Goal: Task Accomplishment & Management: Use online tool/utility

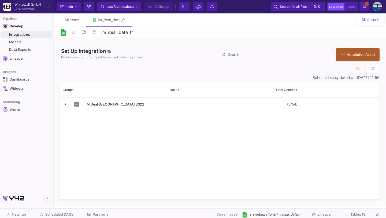
click at [61, 213] on span "Scheduled DAGs" at bounding box center [59, 214] width 28 height 4
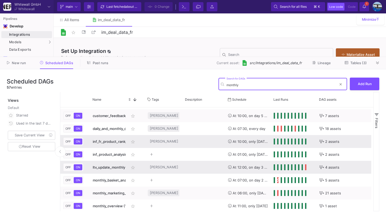
scroll to position [24, 0]
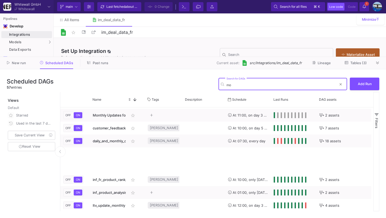
type input "m"
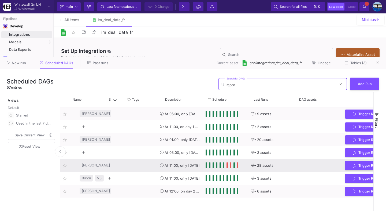
scroll to position [0, 98]
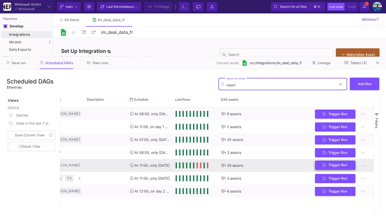
type input "report"
click at [319, 166] on button "Trigger Run" at bounding box center [335, 164] width 40 height 9
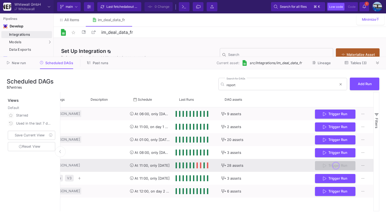
scroll to position [0, 0]
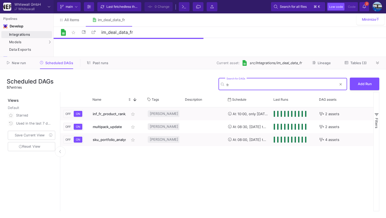
type input "f"
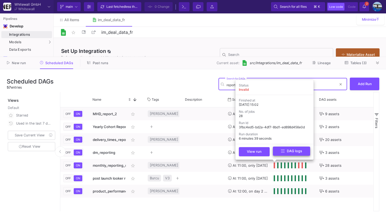
type input "report"
click at [285, 152] on span "DAG logs" at bounding box center [291, 151] width 21 height 4
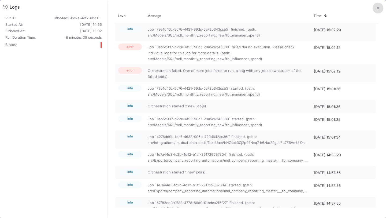
click at [375, 7] on button at bounding box center [378, 8] width 11 height 11
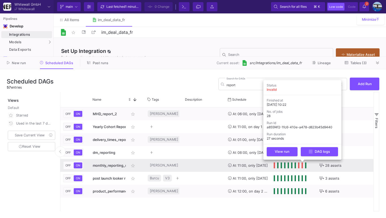
scroll to position [0, 104]
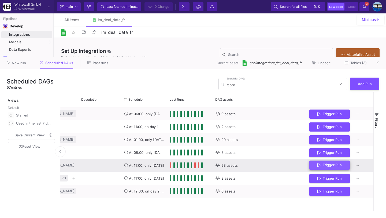
click at [323, 165] on span "Trigger Run" at bounding box center [330, 165] width 24 height 4
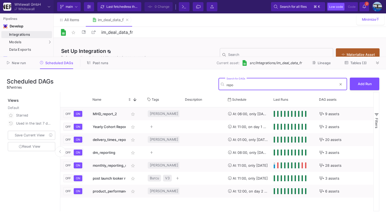
type input "repo"
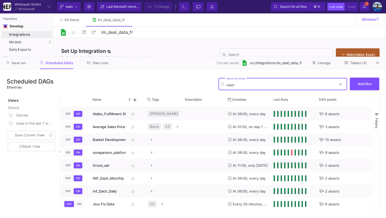
type input "report"
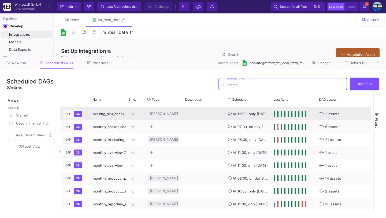
scroll to position [361, 0]
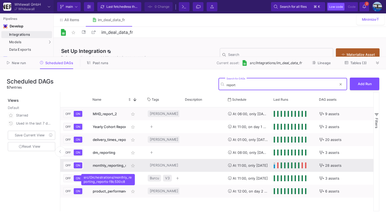
type input "report"
click at [99, 168] on div "monthly_reporting_reports" at bounding box center [108, 165] width 30 height 13
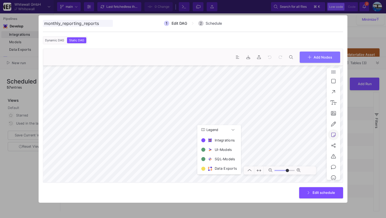
type input "0"
click at [353, 126] on div at bounding box center [193, 109] width 386 height 218
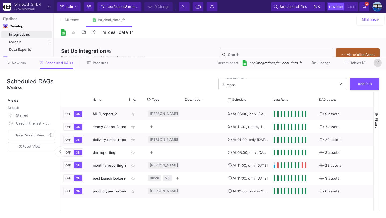
click at [378, 62] on icon at bounding box center [377, 62] width 3 height 3
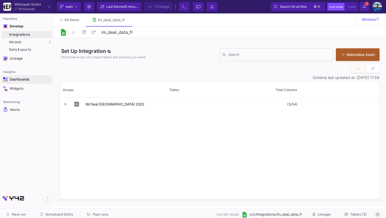
click at [27, 80] on div "Dashboards" at bounding box center [27, 79] width 35 height 4
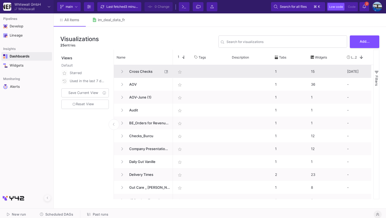
click at [134, 73] on span "Cross Checks" at bounding box center [144, 71] width 37 height 13
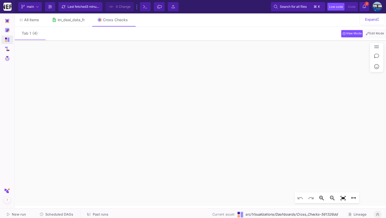
click at [375, 34] on span "Edit Mode" at bounding box center [375, 33] width 20 height 4
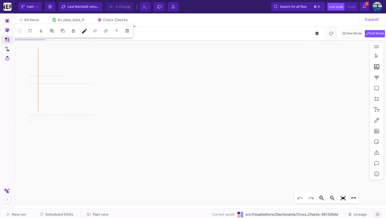
click div
click at [83, 35] on button "edit" at bounding box center [84, 30] width 11 height 11
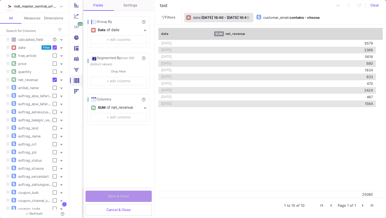
click at [245, 14] on div ": Jul 30th 25 16:40 - Aug 13th 25 16:40" at bounding box center [224, 18] width 49 height 8
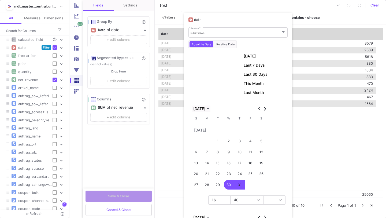
click at [205, 108] on span "JUL 2025" at bounding box center [199, 108] width 12 height 4
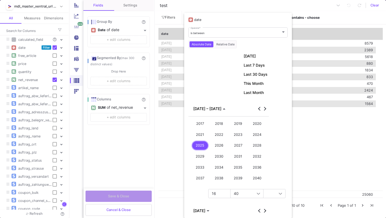
click at [234, 133] on div "2023" at bounding box center [238, 135] width 17 height 10
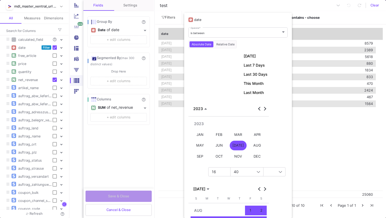
click at [200, 132] on div "JAN" at bounding box center [200, 135] width 17 height 10
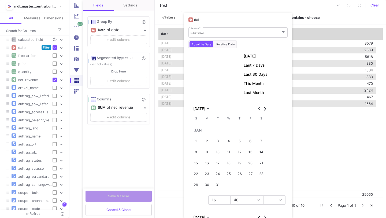
click at [196, 140] on div "1" at bounding box center [196, 141] width 10 height 10
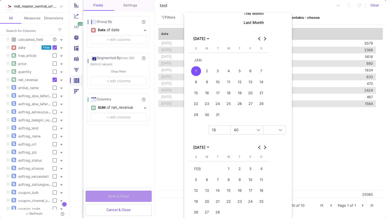
scroll to position [121, 0]
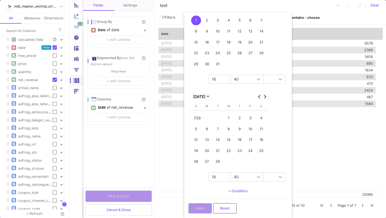
click at [205, 97] on span "FEB 2023" at bounding box center [199, 96] width 12 height 4
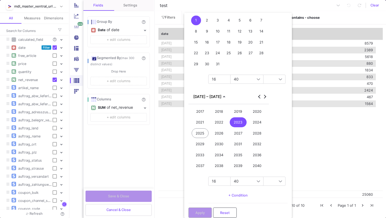
click at [198, 131] on div "2025" at bounding box center [200, 133] width 17 height 10
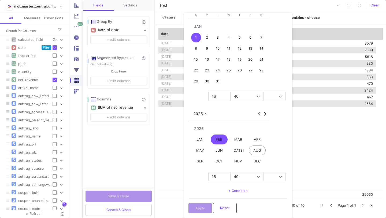
scroll to position [103, 0]
click at [255, 149] on div "AUG" at bounding box center [257, 151] width 17 height 10
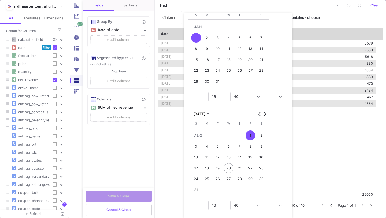
click at [228, 166] on div "20" at bounding box center [229, 168] width 10 height 10
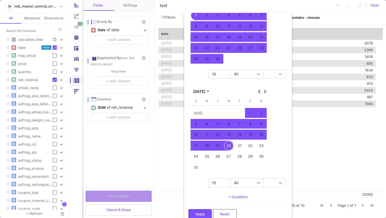
scroll to position [131, 0]
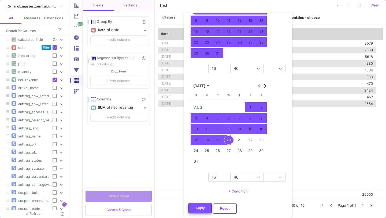
click at [197, 209] on span "Apply" at bounding box center [200, 208] width 9 height 4
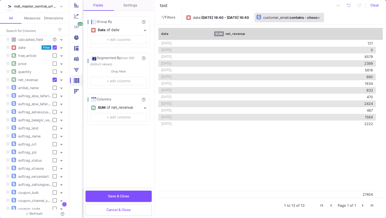
click at [324, 15] on button "customer_email : contains - choose" at bounding box center [290, 17] width 70 height 9
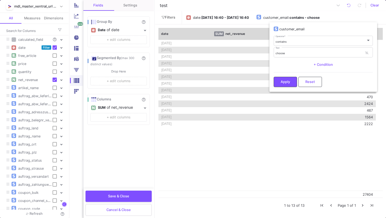
click at [333, 13] on div at bounding box center [193, 109] width 386 height 218
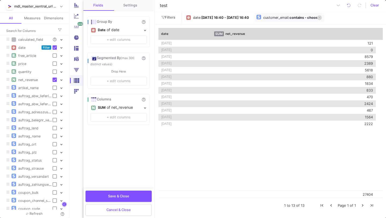
click at [321, 15] on span at bounding box center [320, 17] width 2 height 4
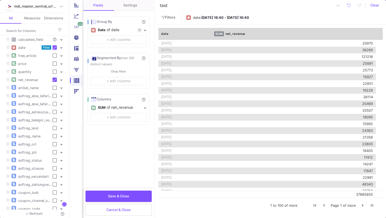
click at [104, 30] on div "Date" at bounding box center [102, 30] width 8 height 8
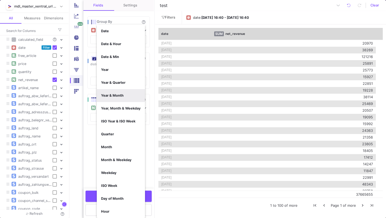
click at [121, 92] on button "Year & Month" at bounding box center [121, 95] width 48 height 13
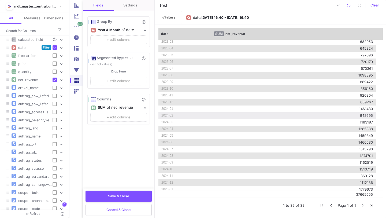
scroll to position [0, 0]
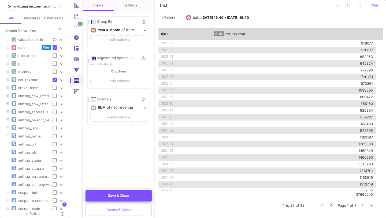
click at [127, 197] on span "Save & Close" at bounding box center [118, 195] width 21 height 4
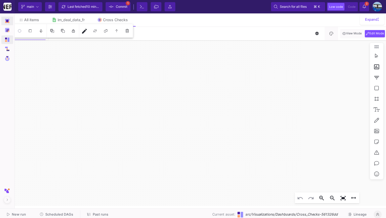
click at [5, 17] on div "Develop" at bounding box center [7, 21] width 12 height 9
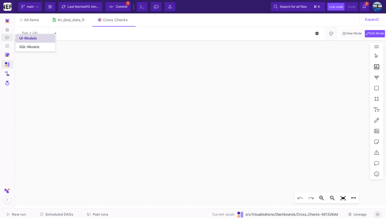
click at [21, 36] on div "UI-Models" at bounding box center [27, 38] width 17 height 4
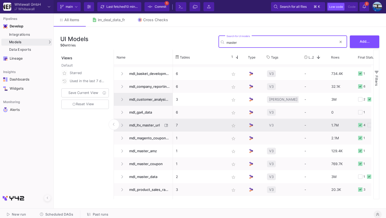
scroll to position [48, 0]
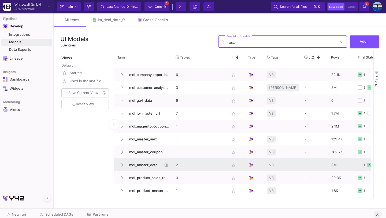
type input "master"
click at [149, 163] on span "mdl_master_data" at bounding box center [144, 165] width 37 height 13
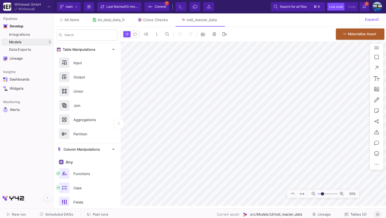
type input "-3"
click at [0, 0] on icon at bounding box center [0, 0] width 0 height 0
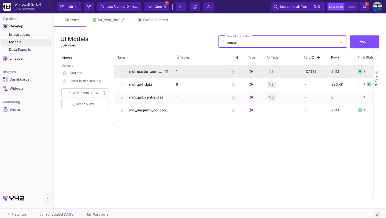
type input "xentral"
click at [158, 71] on span "mdl_master_xentral_url" at bounding box center [144, 71] width 37 height 13
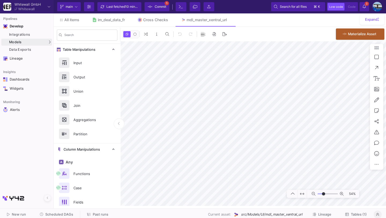
type input "-6"
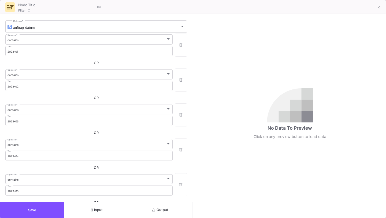
scroll to position [69, 0]
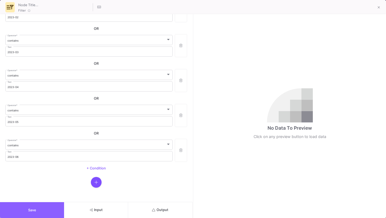
click at [52, 213] on button "Save" at bounding box center [32, 210] width 64 height 16
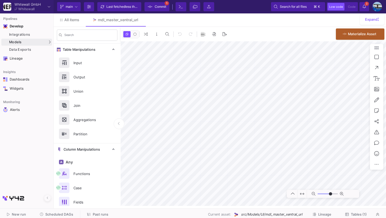
type input "-46"
click at [65, 212] on span "Scheduled DAGs" at bounding box center [59, 214] width 28 height 4
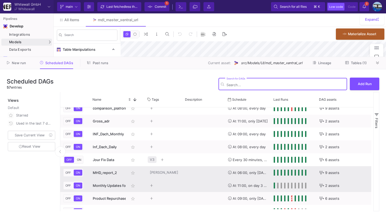
scroll to position [52, 0]
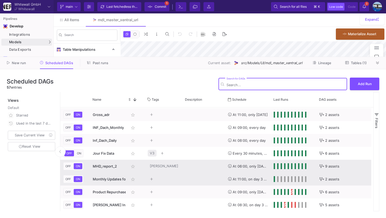
type input "-46"
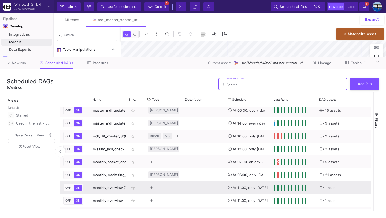
scroll to position [0, 0]
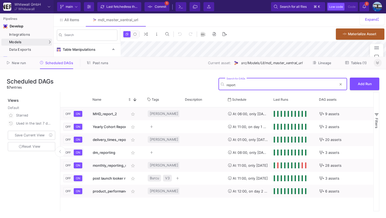
type input "report"
click at [377, 65] on fa-icon at bounding box center [377, 63] width 3 height 4
